Goal: Transaction & Acquisition: Purchase product/service

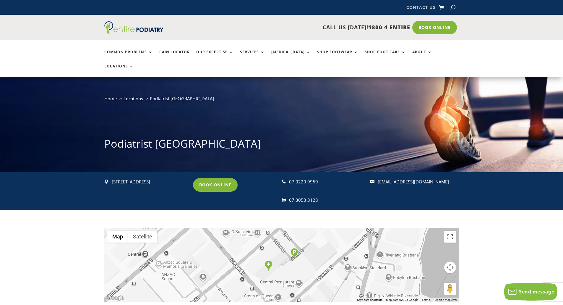
click at [422, 7] on link "Contact Us" at bounding box center [421, 8] width 29 height 7
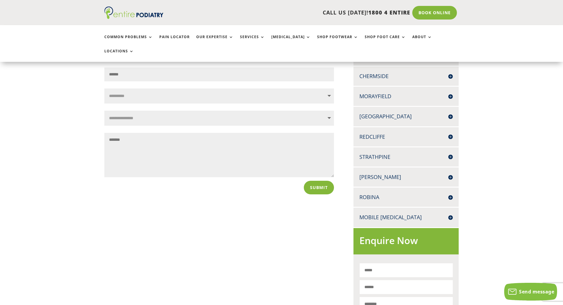
scroll to position [95, 0]
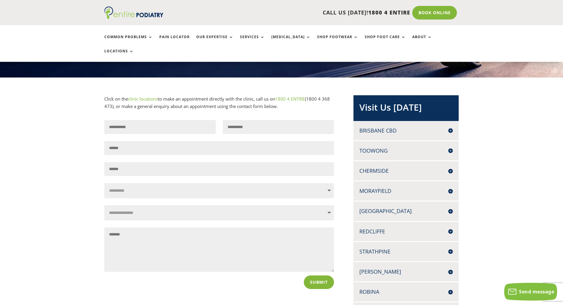
click at [388, 127] on h4 "Brisbane CBD" at bounding box center [406, 130] width 93 height 7
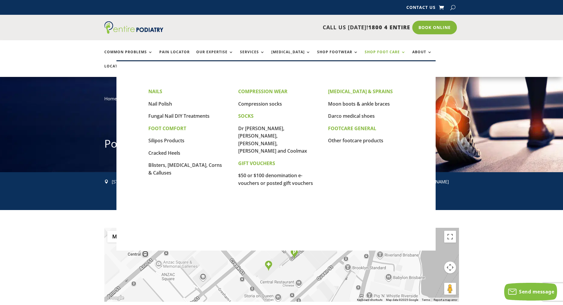
click at [382, 52] on link "Shop Foot Care" at bounding box center [385, 56] width 41 height 13
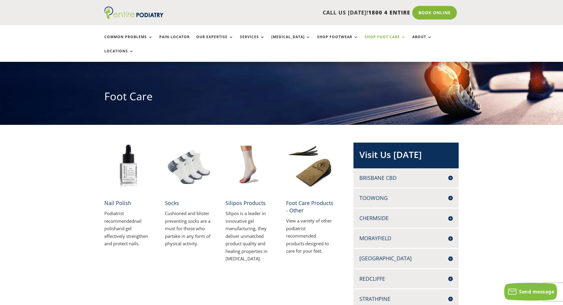
scroll to position [71, 0]
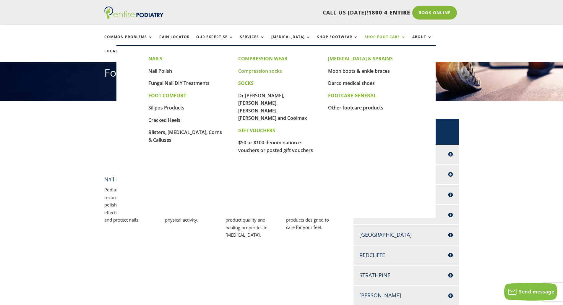
click at [263, 70] on link "Compression socks" at bounding box center [260, 71] width 44 height 7
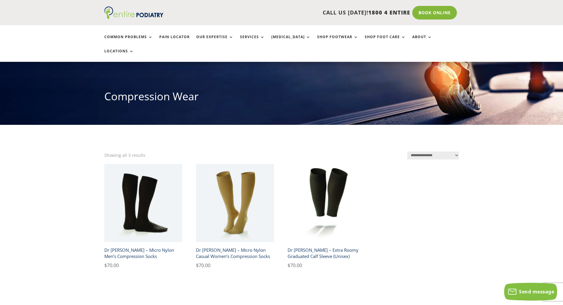
scroll to position [95, 0]
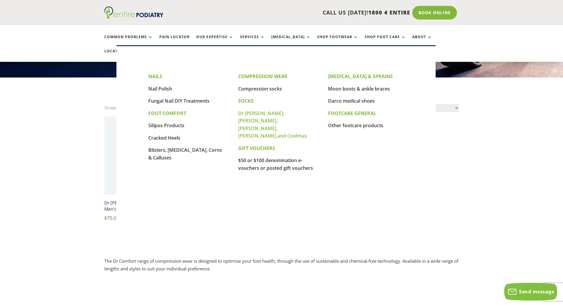
click at [257, 114] on link "Dr [PERSON_NAME], [PERSON_NAME], [PERSON_NAME], [PERSON_NAME] and Coolmax" at bounding box center [272, 124] width 69 height 29
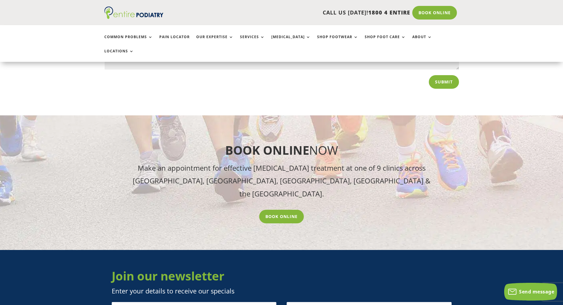
scroll to position [3106, 0]
